Goal: Information Seeking & Learning: Check status

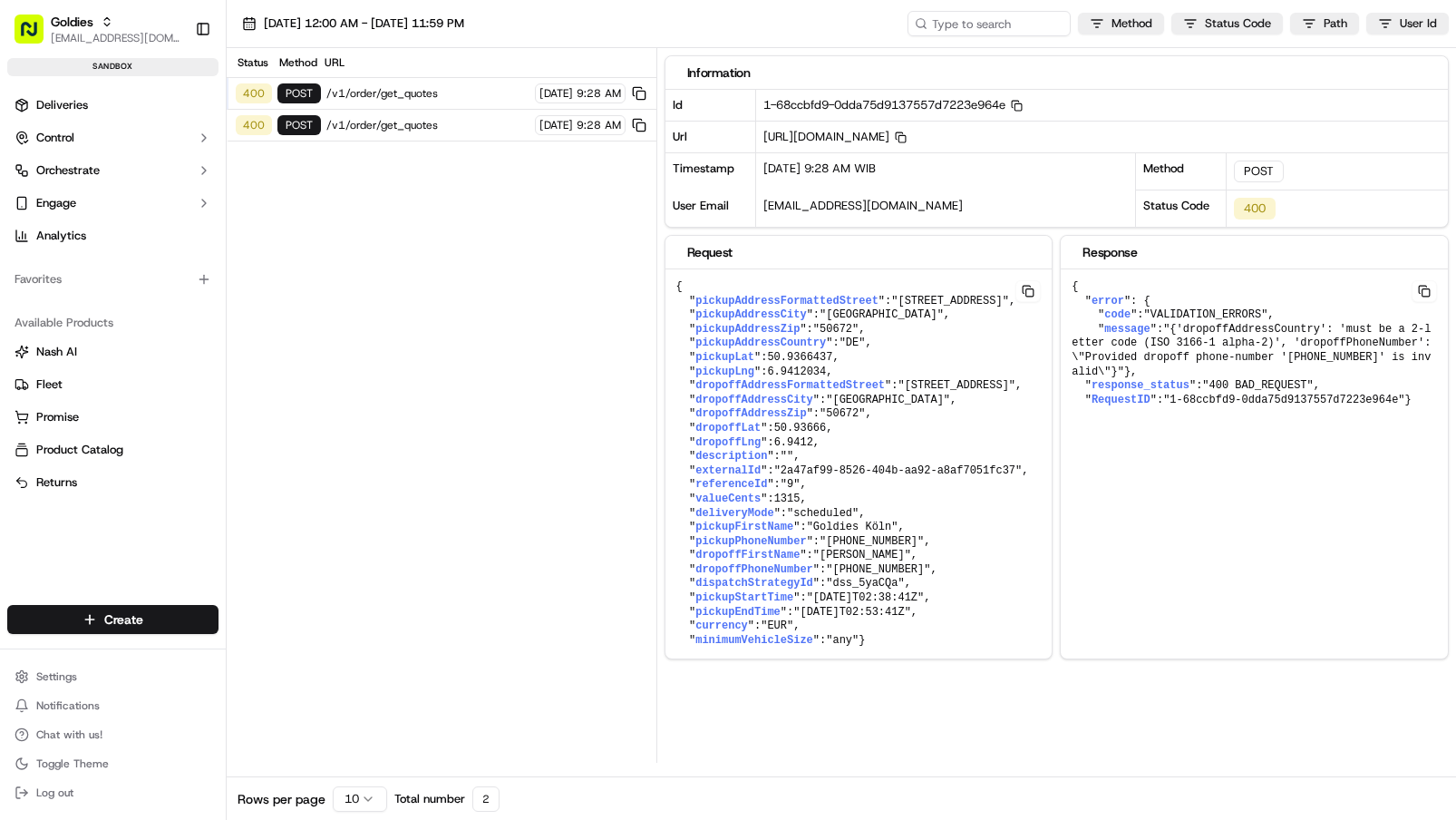
click at [424, 94] on span "/v1/order/get_quotes" at bounding box center [428, 93] width 203 height 15
click at [409, 127] on span "/v1/order/get_quotes" at bounding box center [428, 124] width 203 height 15
click at [423, 105] on div "400 POST /v1/order/get_quotes [DATE] 9:28 AM" at bounding box center [441, 94] width 430 height 32
click at [405, 126] on span "/v1/order/get_quotes" at bounding box center [428, 124] width 203 height 15
click at [401, 103] on div "400 POST /v1/order/get_quotes [DATE] 9:28 AM" at bounding box center [441, 94] width 430 height 32
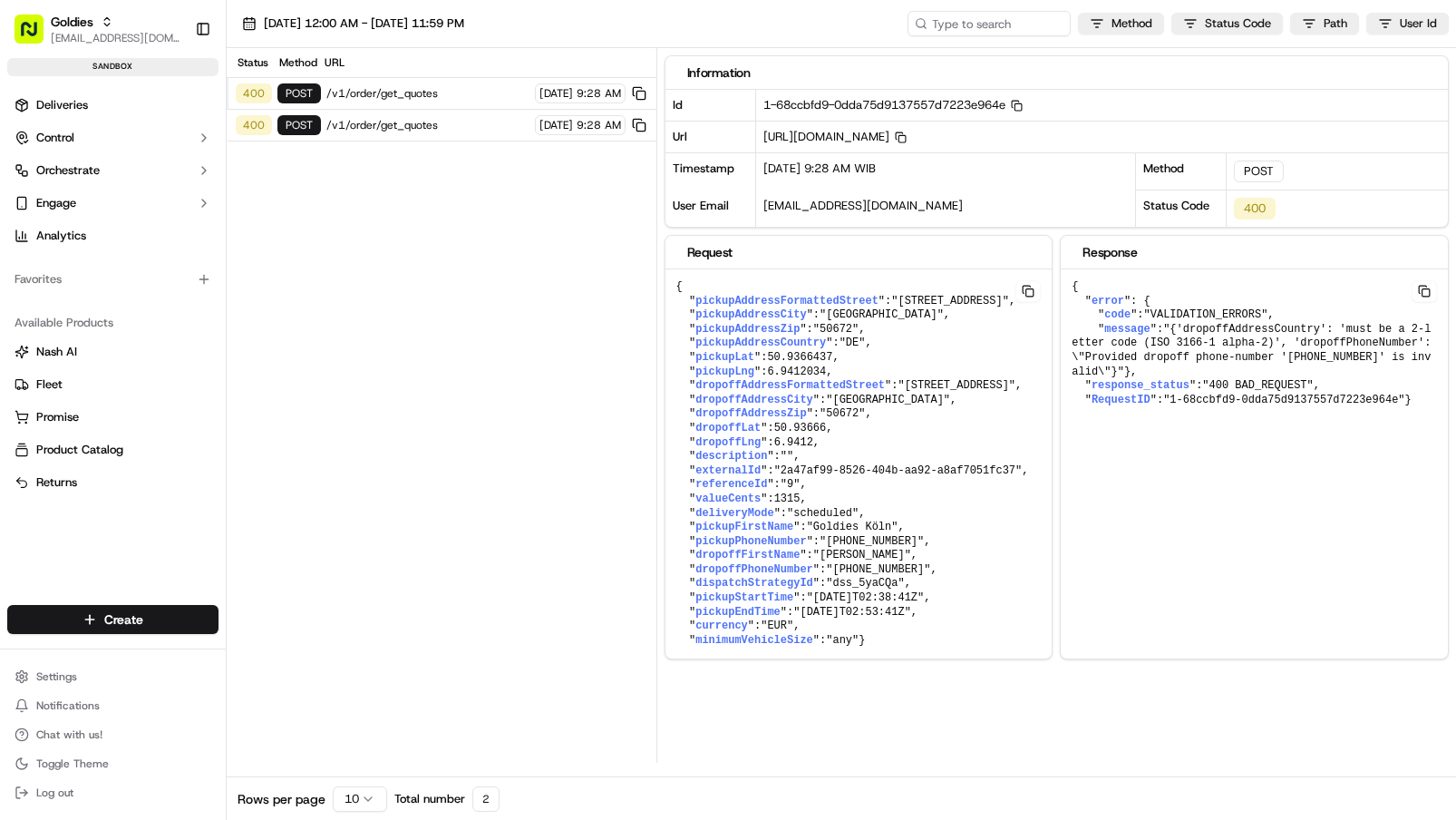
click at [354, 116] on div "400 POST /v1/order/get_quotes [DATE] 9:28 AM" at bounding box center [441, 125] width 430 height 32
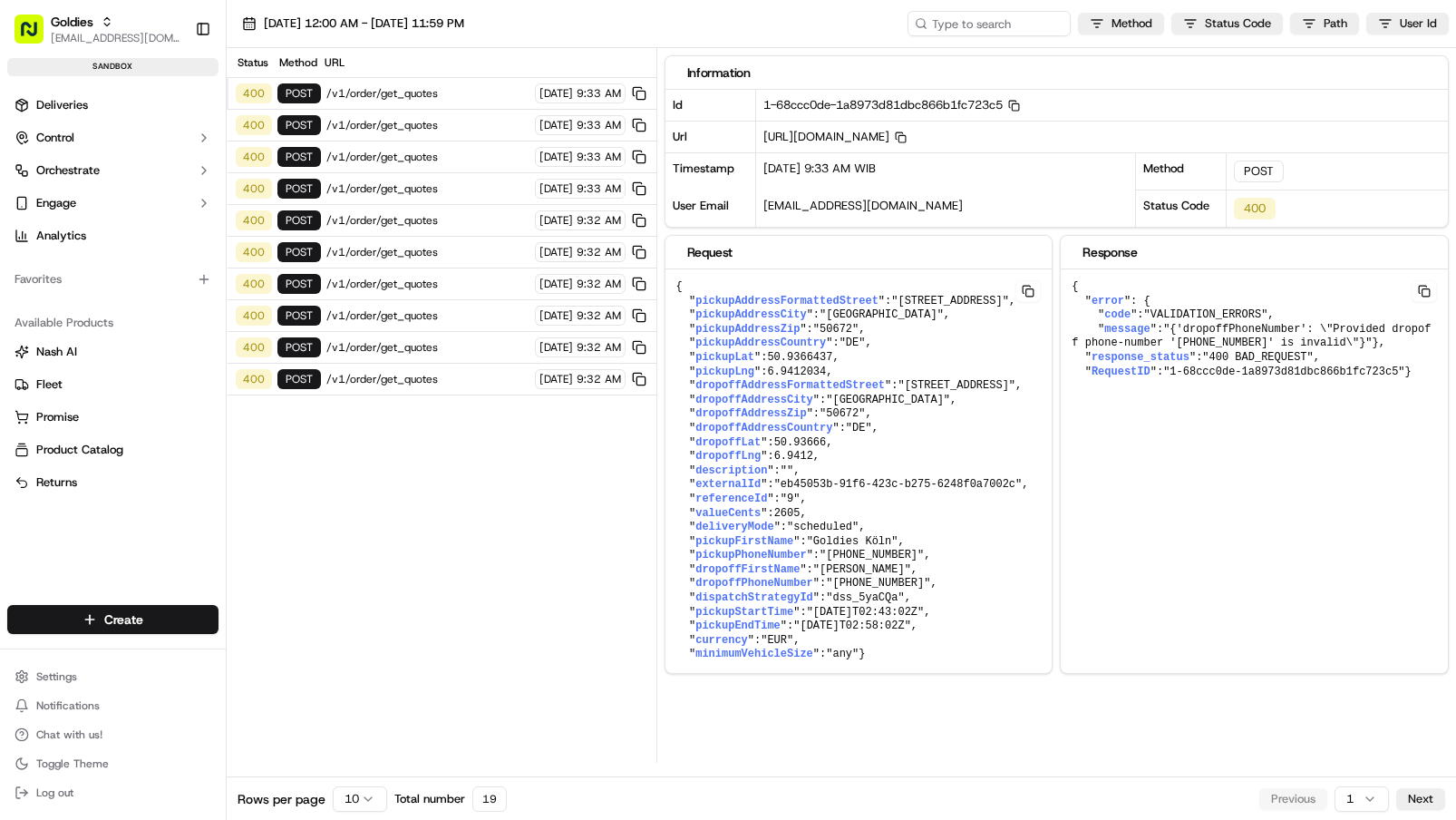
click at [373, 100] on span "/v1/order/get_quotes" at bounding box center [428, 93] width 203 height 15
click at [368, 126] on span "/v1/order/get_quotes" at bounding box center [428, 124] width 203 height 15
click at [392, 97] on span "/v1/order/get_quotes" at bounding box center [428, 93] width 203 height 15
click at [57, 679] on html "Goldies junifar.hidayat@trycata.com Toggle Sidebar sandbox Deliveries Control O…" at bounding box center [728, 410] width 1456 height 820
